Goal: Task Accomplishment & Management: Use online tool/utility

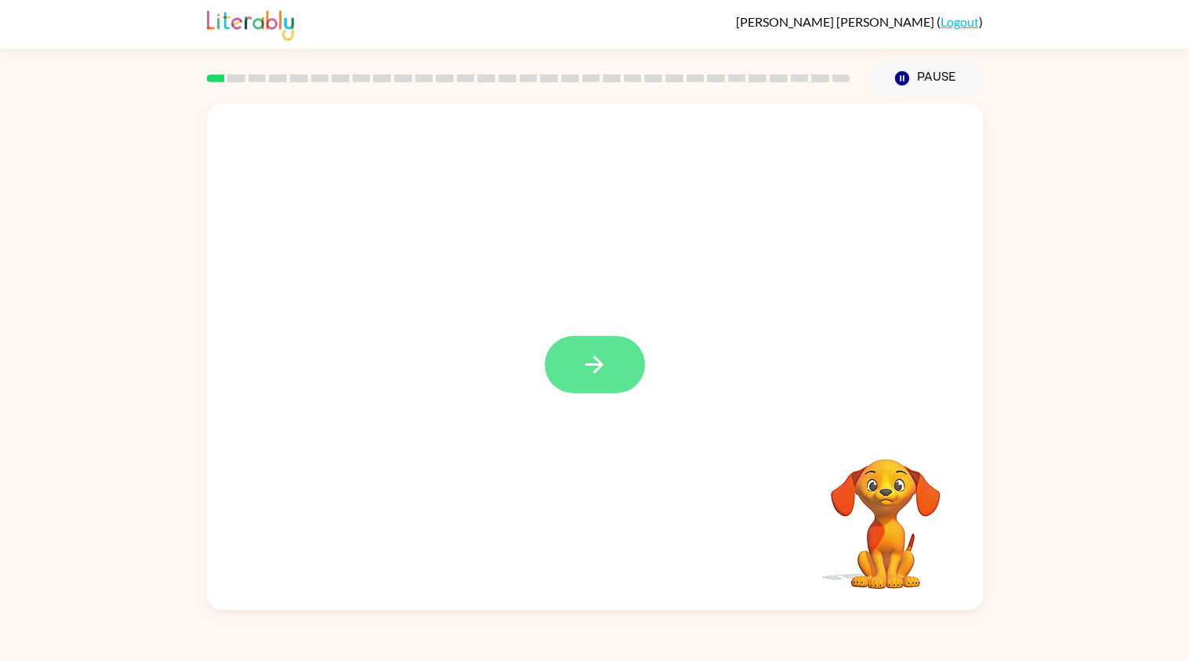
click at [600, 349] on button "button" at bounding box center [595, 364] width 100 height 57
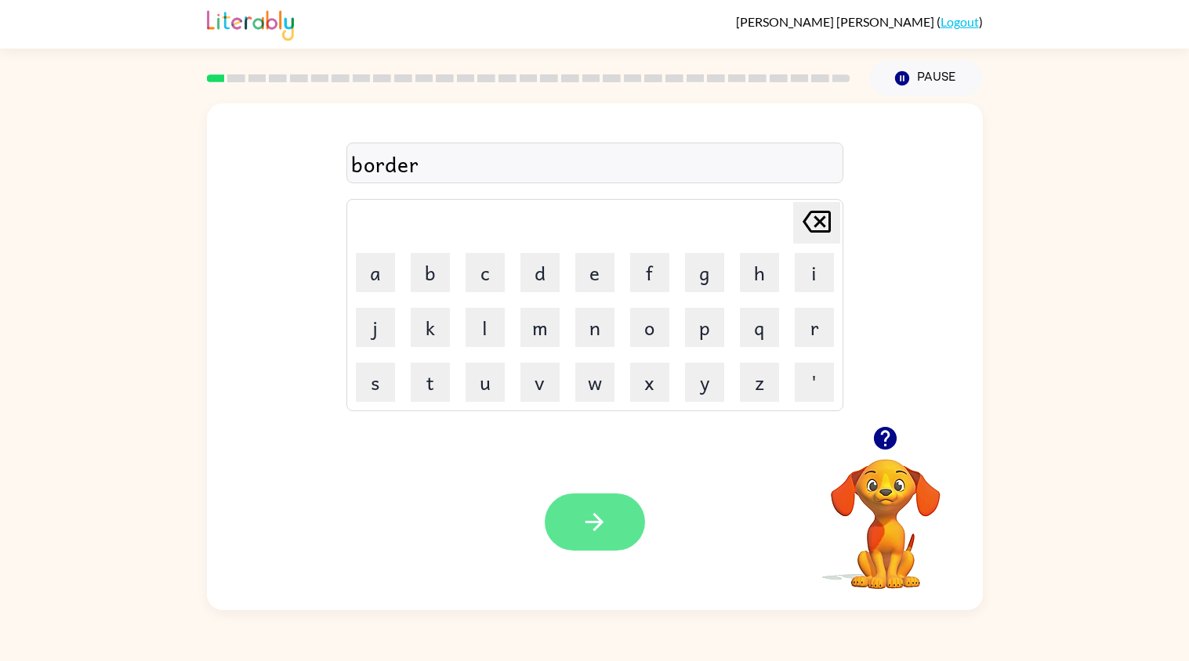
click at [590, 512] on icon "button" at bounding box center [594, 522] width 27 height 27
click at [595, 512] on icon "button" at bounding box center [594, 522] width 27 height 27
click at [589, 516] on icon "button" at bounding box center [594, 522] width 27 height 27
click at [577, 523] on button "button" at bounding box center [595, 522] width 100 height 57
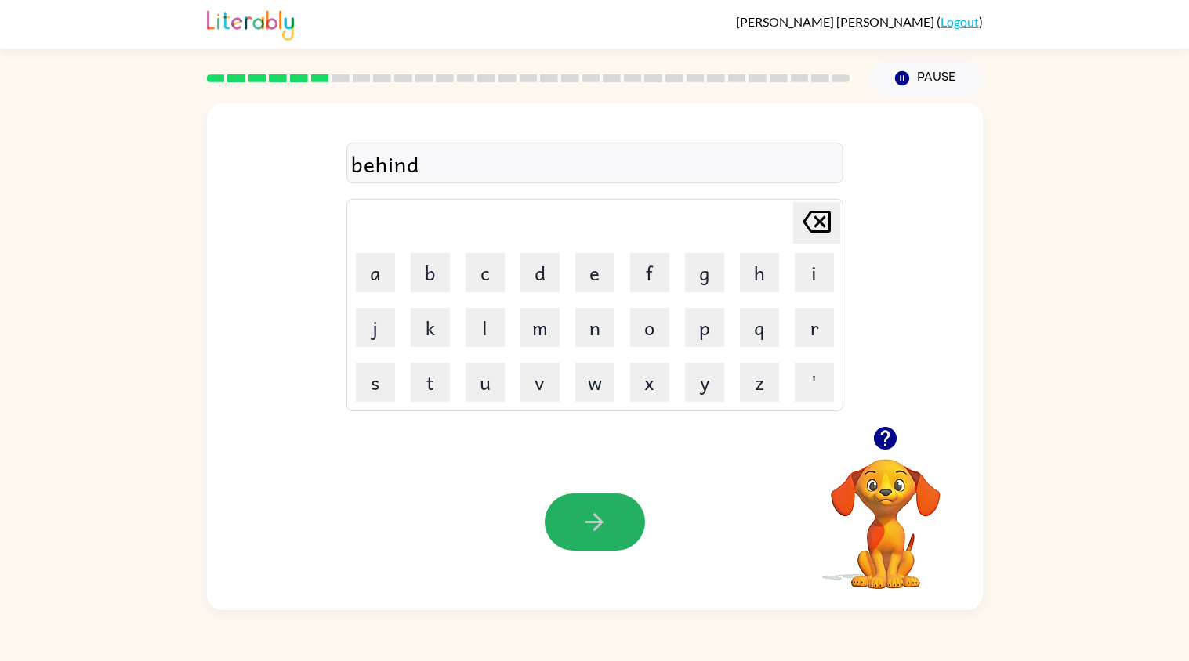
click at [589, 516] on icon "button" at bounding box center [594, 522] width 27 height 27
